Goal: Information Seeking & Learning: Check status

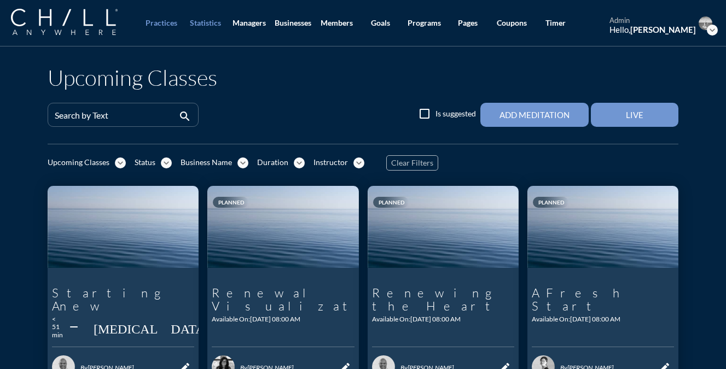
click at [218, 27] on div "Statistics" at bounding box center [205, 23] width 31 height 9
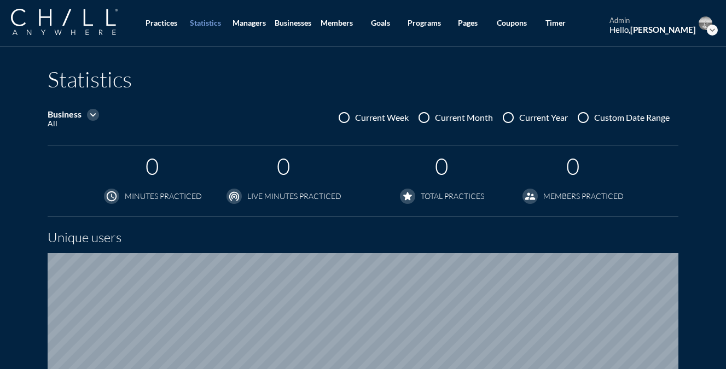
scroll to position [698, 726]
click at [90, 117] on icon "expand_more" at bounding box center [93, 115] width 12 height 12
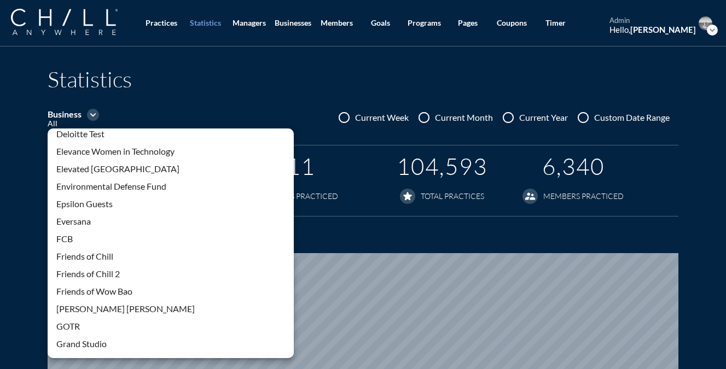
scroll to position [761, 0]
click at [143, 186] on div "Environmental Defense Fund" at bounding box center [170, 185] width 229 height 13
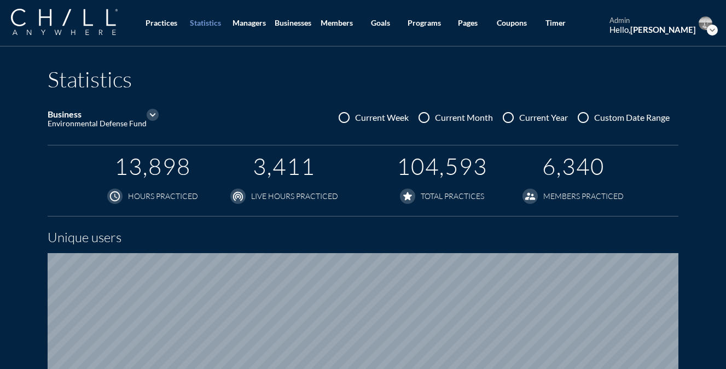
scroll to position [0, 0]
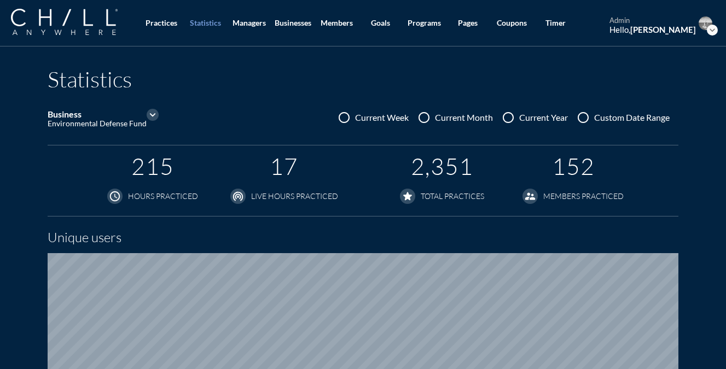
click at [583, 117] on div at bounding box center [583, 117] width 19 height 19
radio input "true"
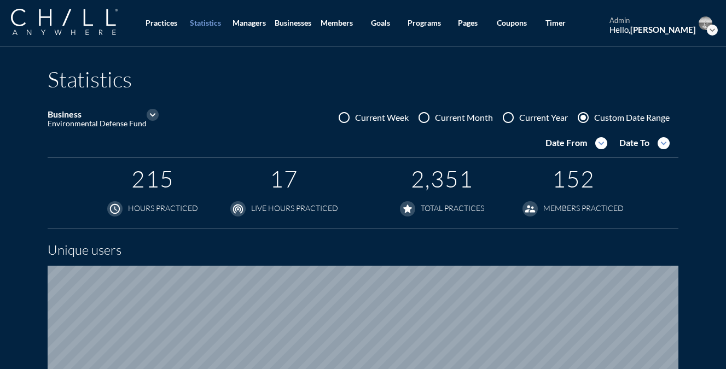
click at [598, 144] on icon "expand_more" at bounding box center [601, 143] width 12 height 12
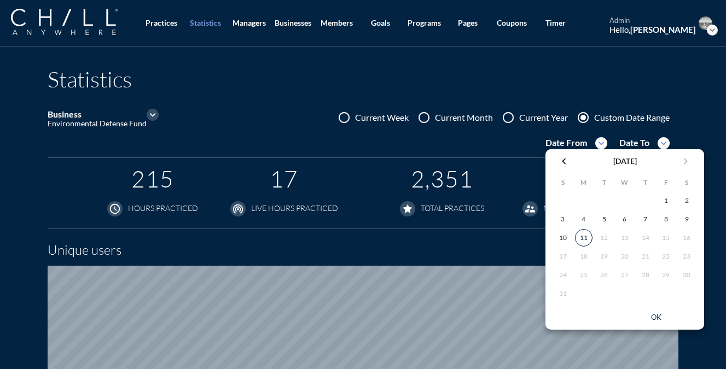
click at [566, 163] on icon "chevron_left" at bounding box center [563, 161] width 13 height 13
click at [607, 201] on div "1" at bounding box center [604, 201] width 18 height 18
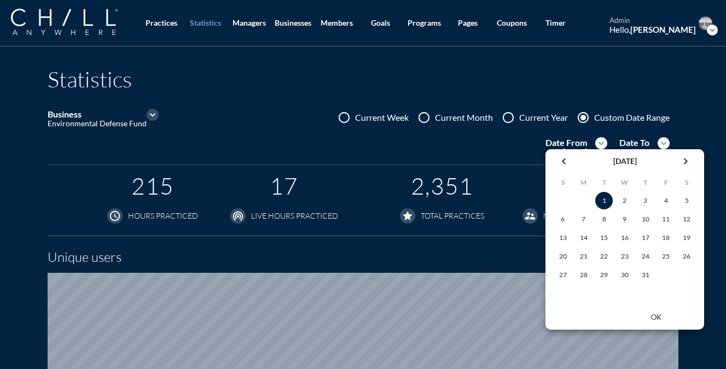
scroll to position [717, 726]
click at [662, 314] on div "ok" at bounding box center [655, 317] width 49 height 9
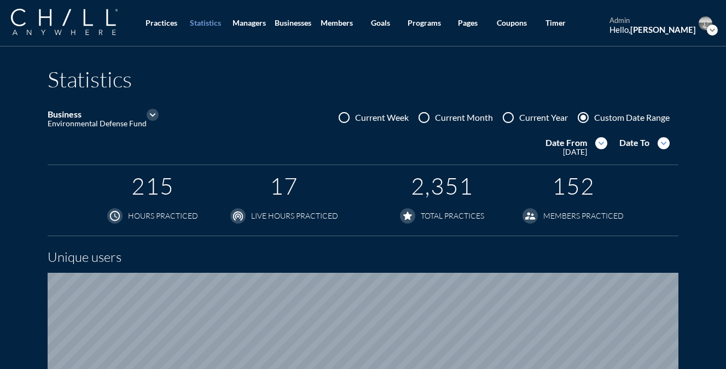
click at [665, 143] on icon "expand_more" at bounding box center [664, 143] width 12 height 12
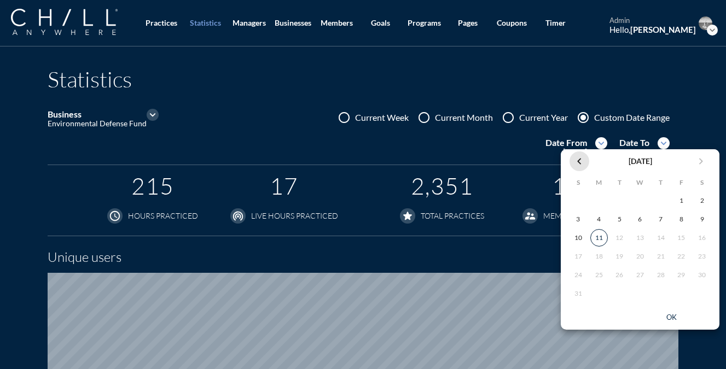
click at [576, 162] on icon "chevron_left" at bounding box center [579, 161] width 13 height 13
click at [661, 277] on div "31" at bounding box center [661, 275] width 18 height 18
click at [666, 314] on div "ok" at bounding box center [671, 317] width 49 height 9
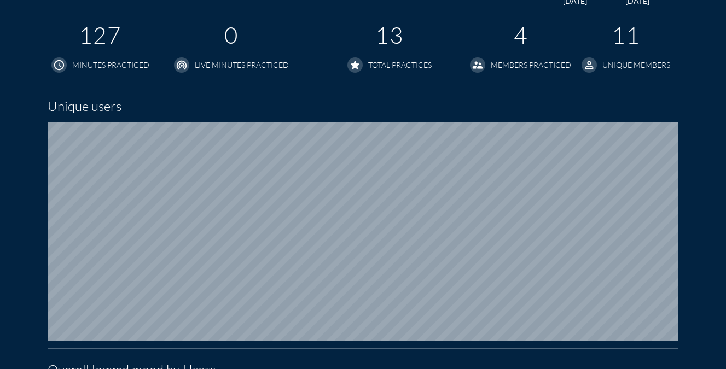
scroll to position [0, 0]
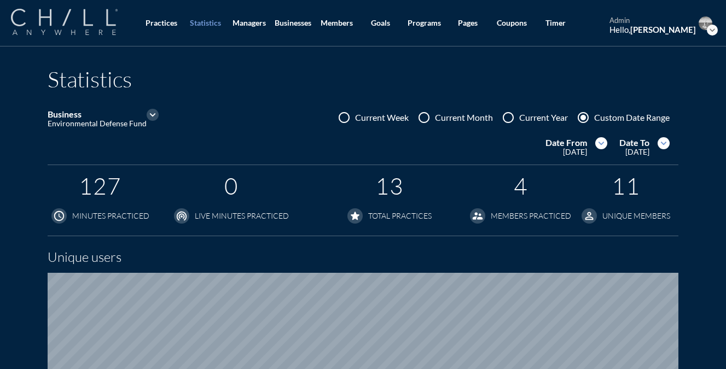
click at [84, 21] on img at bounding box center [64, 22] width 107 height 26
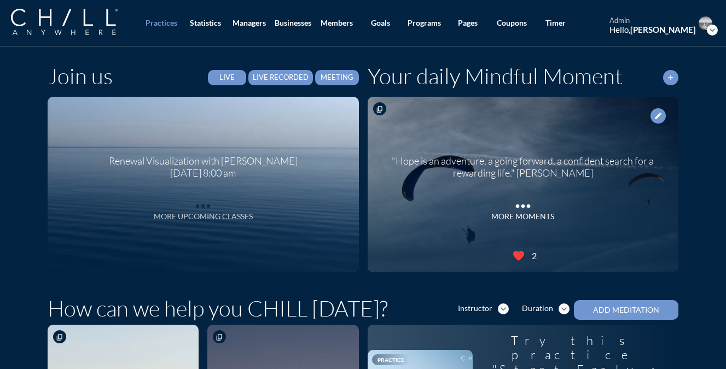
click at [201, 207] on icon "more_horiz" at bounding box center [203, 203] width 22 height 16
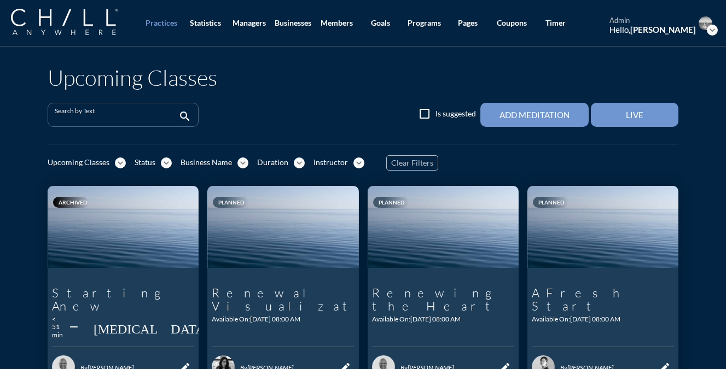
click at [118, 118] on input "Search by Text" at bounding box center [115, 120] width 121 height 14
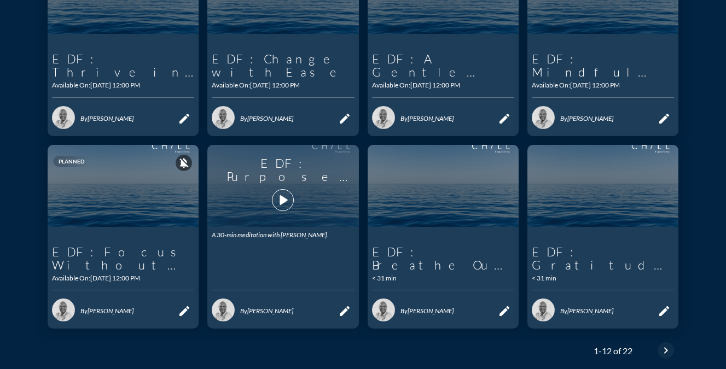
scroll to position [431, 0]
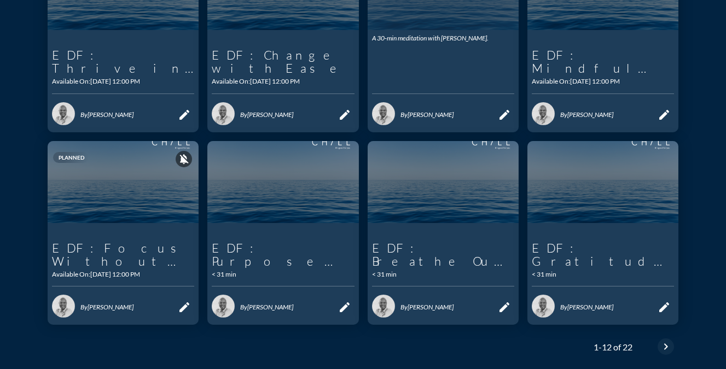
type input "EDF:"
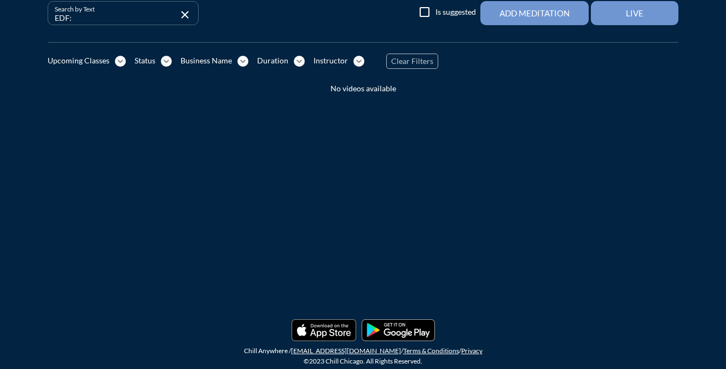
scroll to position [0, 0]
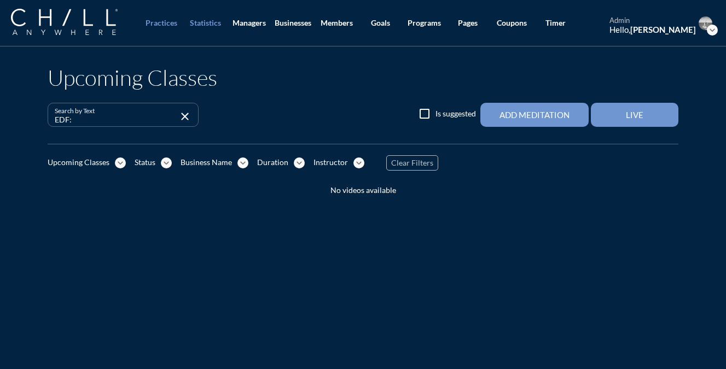
click at [193, 21] on div "Statistics" at bounding box center [205, 23] width 31 height 9
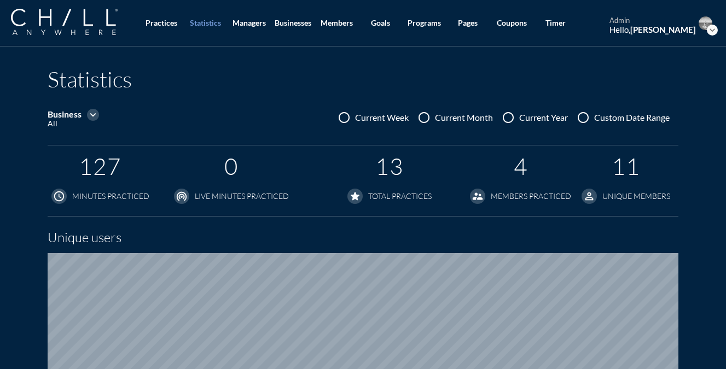
click at [97, 113] on icon "expand_more" at bounding box center [93, 115] width 12 height 12
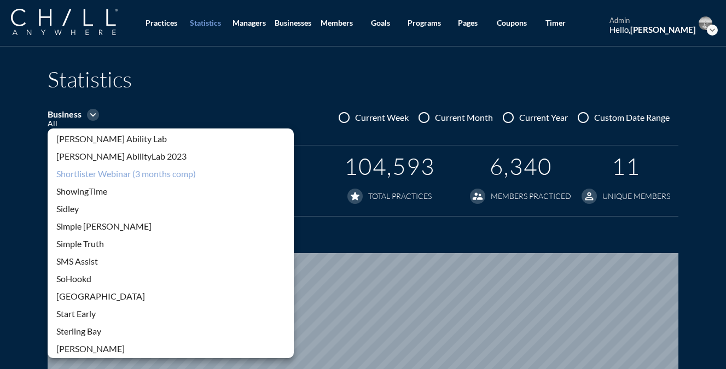
scroll to position [1985, 0]
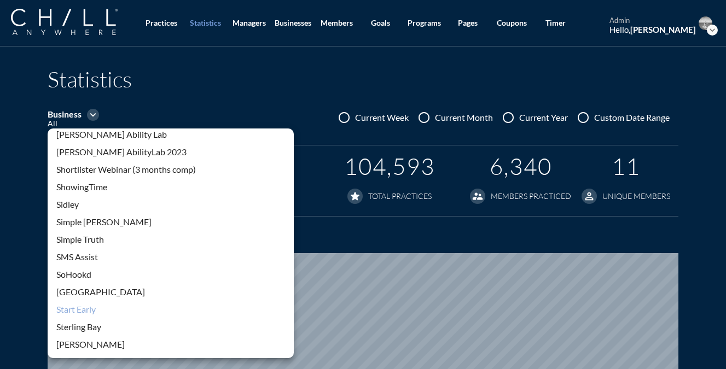
click at [94, 310] on div "Start Early" at bounding box center [170, 309] width 229 height 13
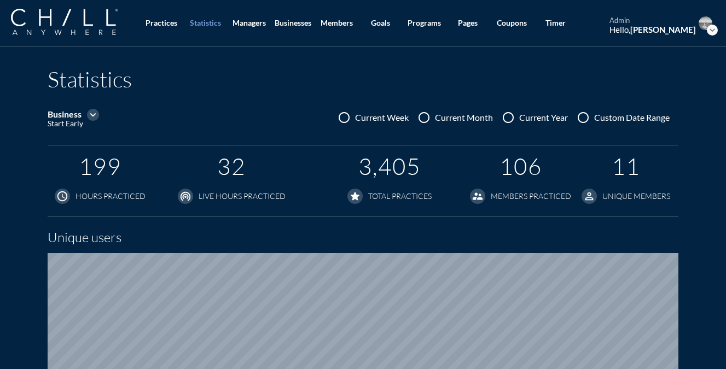
scroll to position [698, 726]
click at [582, 120] on div at bounding box center [583, 117] width 19 height 19
radio input "true"
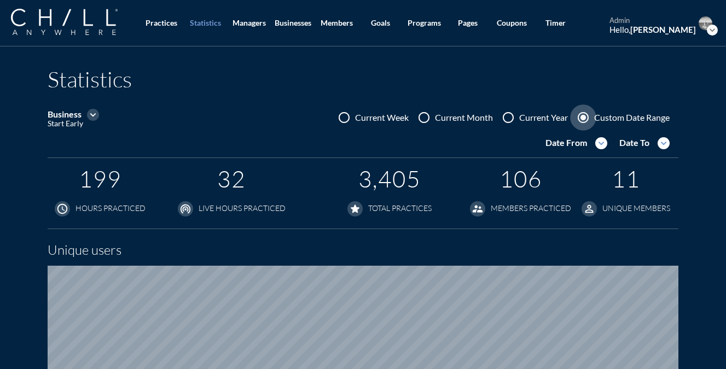
scroll to position [710, 726]
click at [601, 143] on icon "expand_more" at bounding box center [601, 143] width 12 height 12
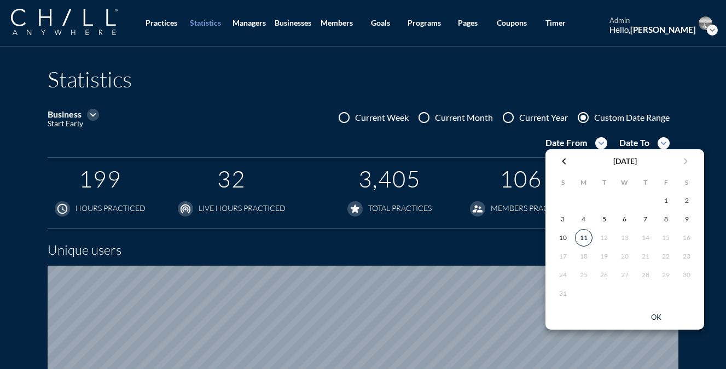
click at [566, 164] on icon "chevron_left" at bounding box center [563, 161] width 13 height 13
click at [601, 199] on div "1" at bounding box center [604, 201] width 18 height 18
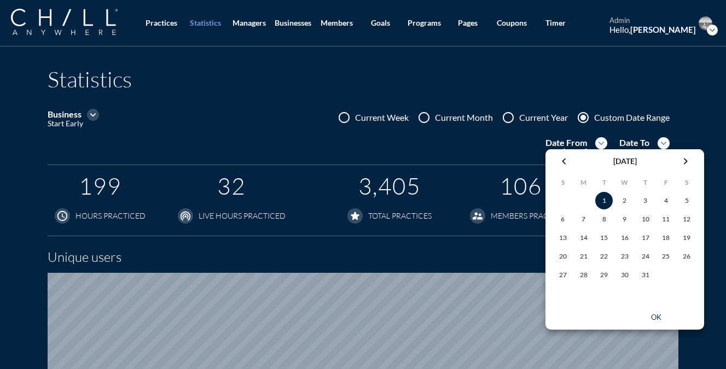
scroll to position [717, 726]
click at [662, 315] on div "ok" at bounding box center [655, 317] width 49 height 9
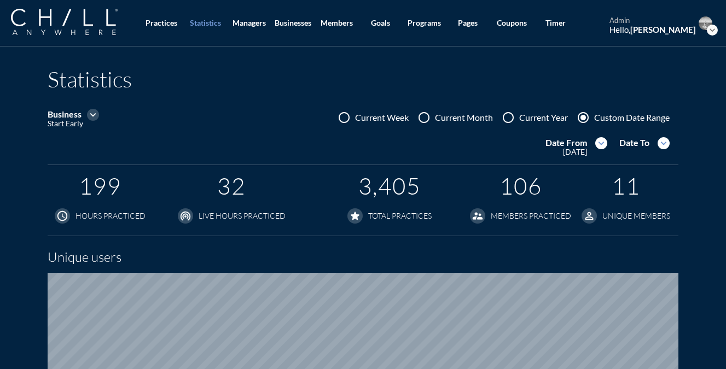
click at [666, 145] on icon "expand_more" at bounding box center [664, 143] width 12 height 12
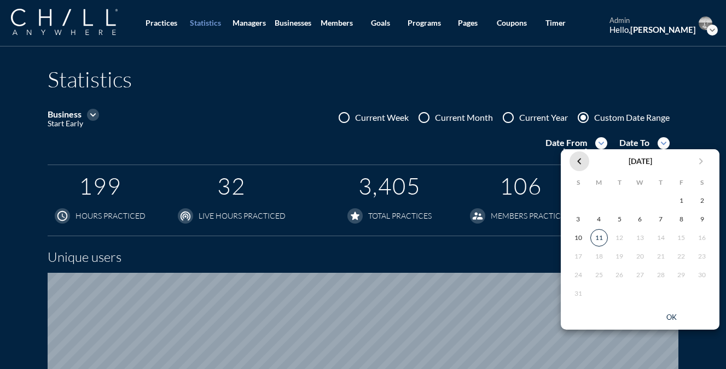
click at [581, 158] on icon "chevron_left" at bounding box center [579, 161] width 13 height 13
click at [662, 271] on div "31" at bounding box center [661, 275] width 18 height 18
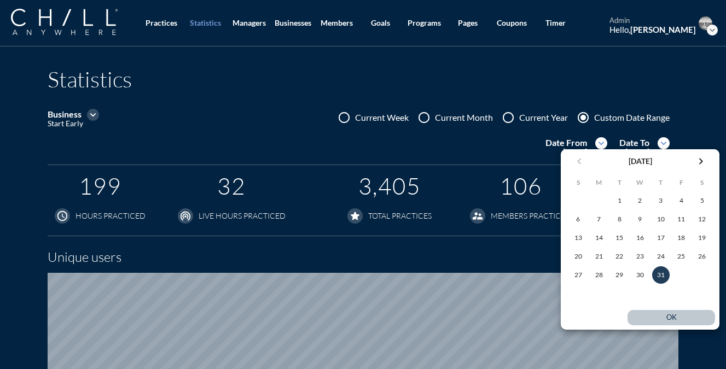
click at [666, 318] on div "ok" at bounding box center [671, 317] width 49 height 9
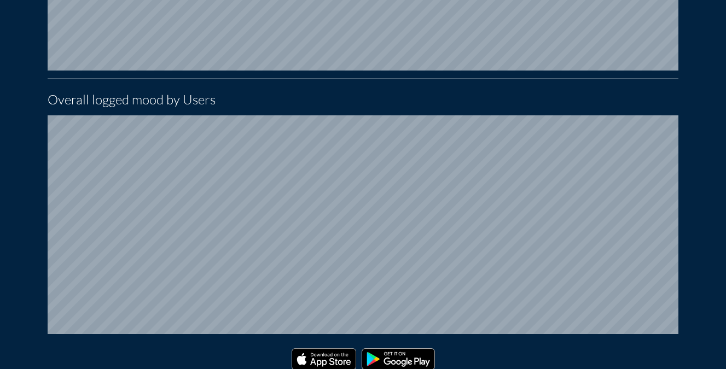
scroll to position [450, 0]
